Goal: Task Accomplishment & Management: Complete application form

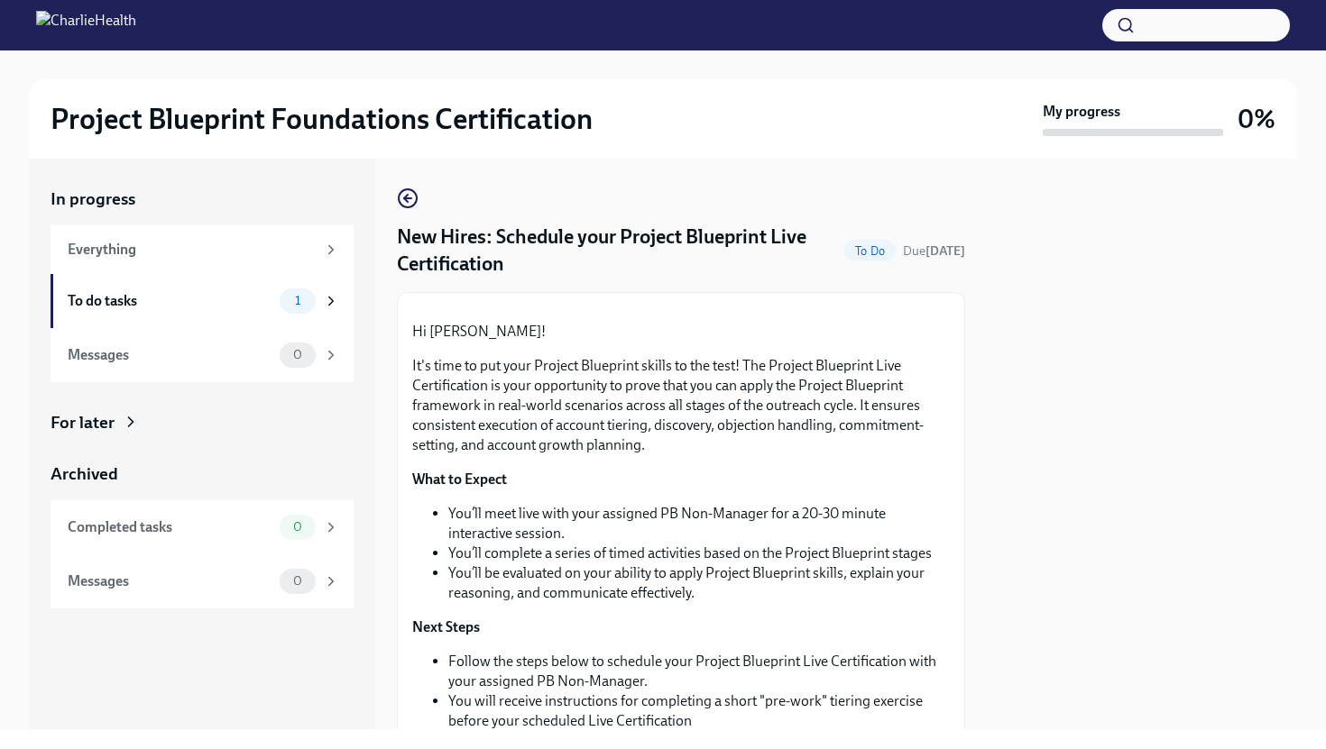
scroll to position [572, 0]
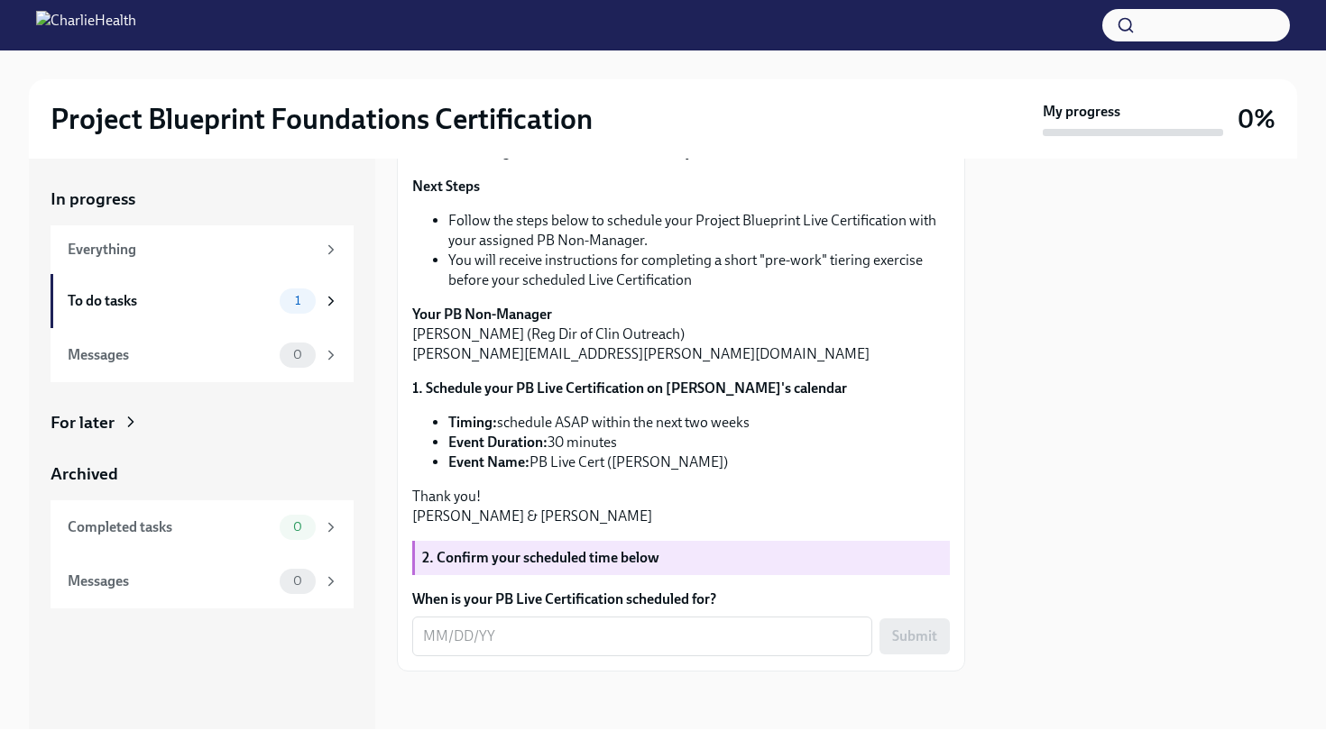
click at [519, 614] on form "When is your PB Live Certification scheduled for? x ​ Submit" at bounding box center [681, 623] width 538 height 67
click at [465, 636] on textarea "When is your PB Live Certification scheduled for?" at bounding box center [642, 637] width 438 height 22
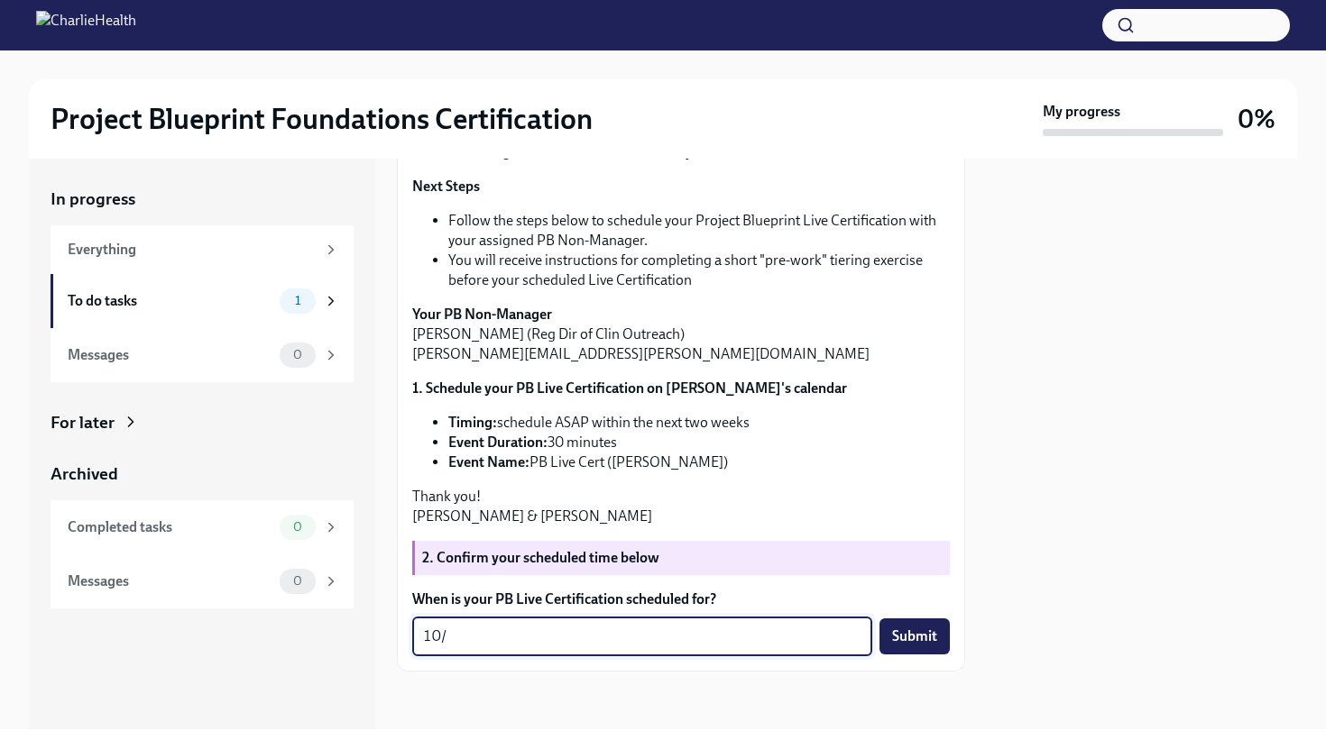
click at [478, 640] on textarea "10/" at bounding box center [642, 637] width 438 height 22
type textarea "[DATE]"
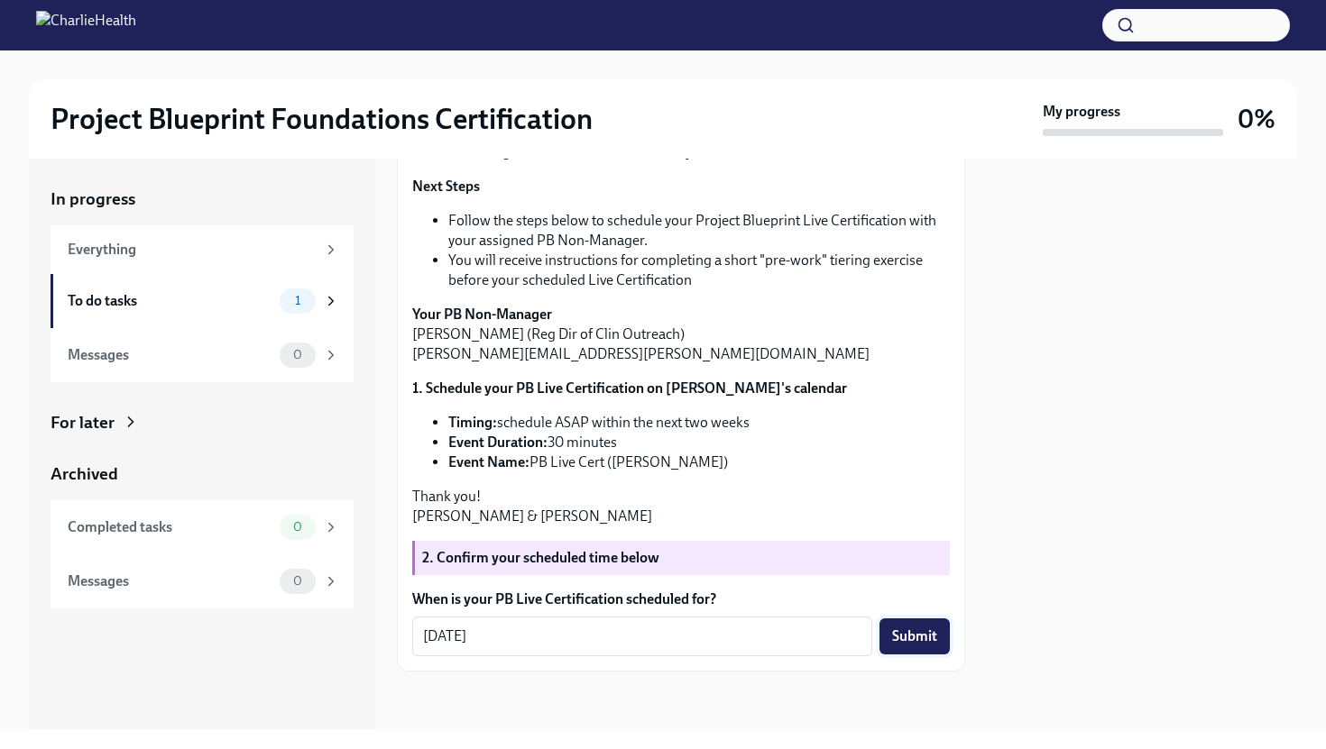
click at [900, 648] on button "Submit" at bounding box center [914, 637] width 70 height 36
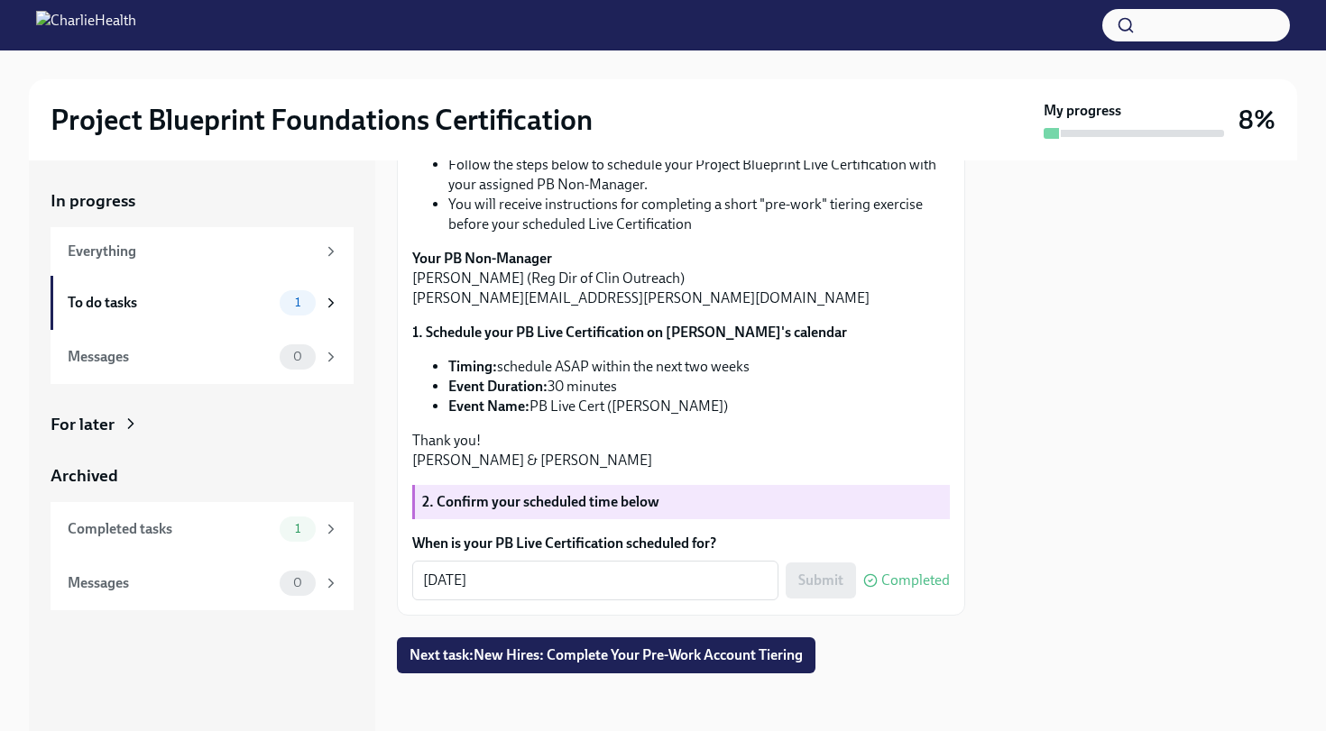
scroll to position [522, 0]
click at [207, 308] on div "To do tasks" at bounding box center [170, 303] width 205 height 20
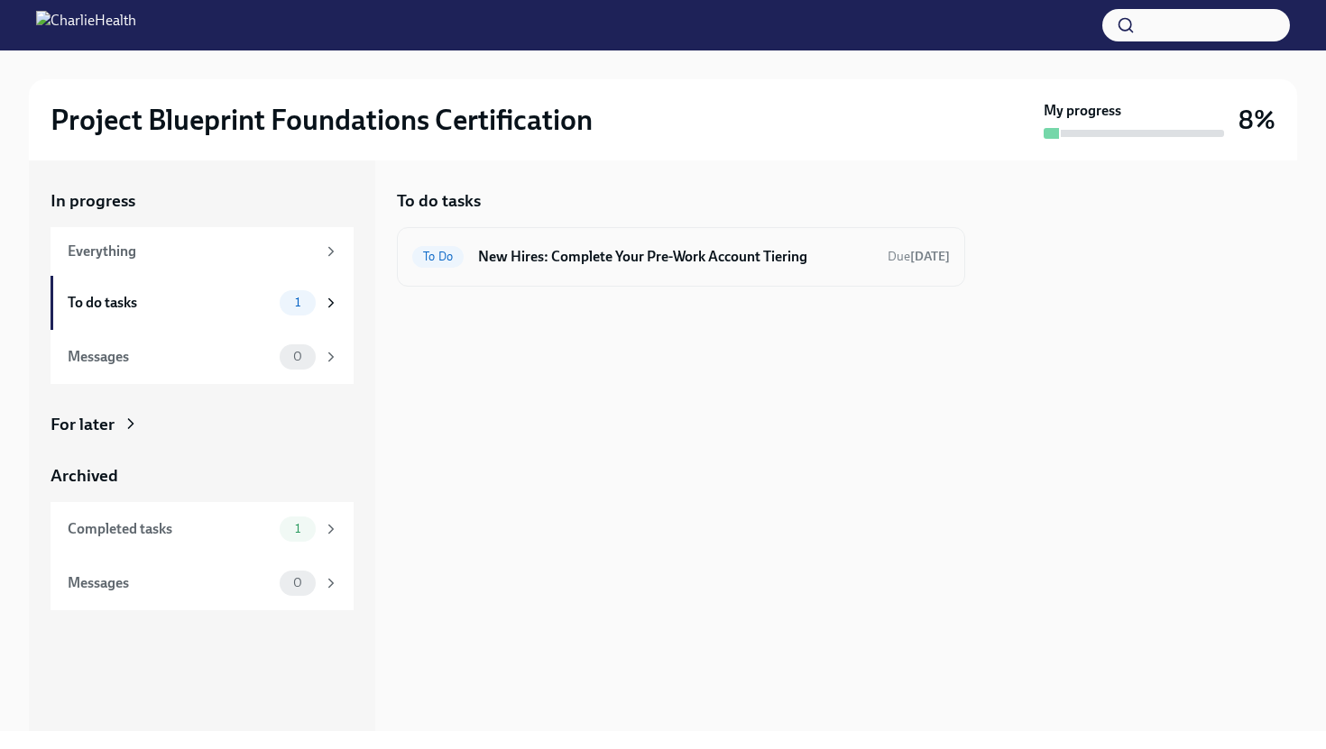
click at [689, 266] on h6 "New Hires: Complete Your Pre-Work Account Tiering" at bounding box center [675, 257] width 395 height 20
